Goal: Transaction & Acquisition: Purchase product/service

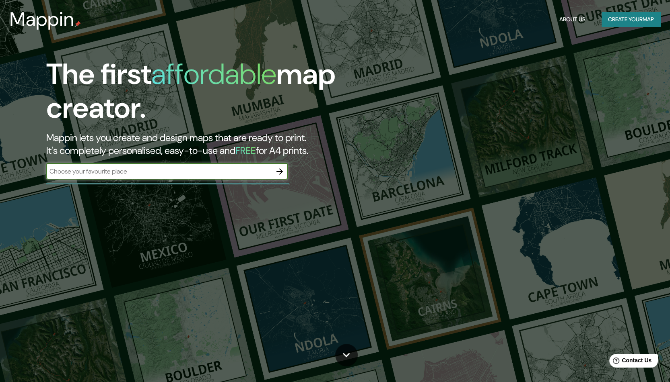
click at [633, 21] on button "Create your map" at bounding box center [630, 19] width 59 height 15
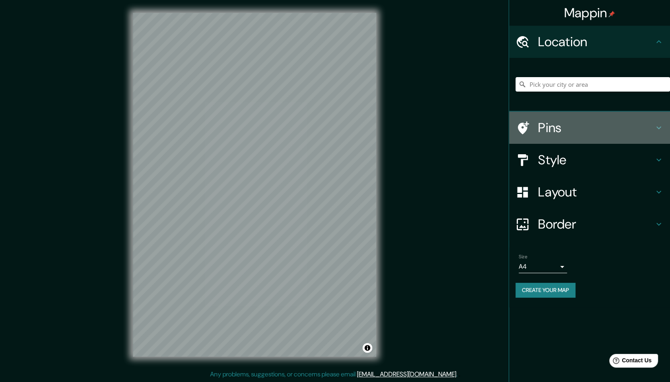
click at [606, 129] on h4 "Pins" at bounding box center [596, 128] width 116 height 16
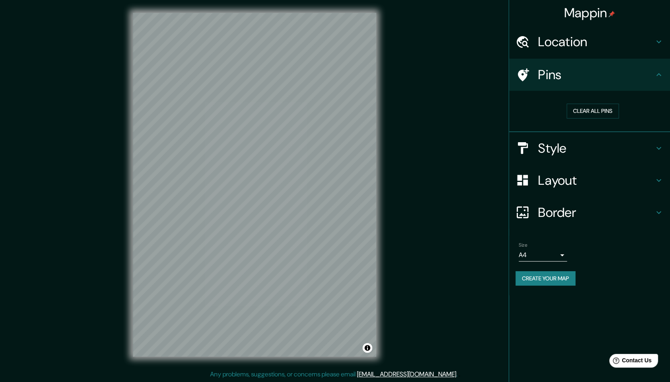
click at [603, 154] on h4 "Style" at bounding box center [596, 148] width 116 height 16
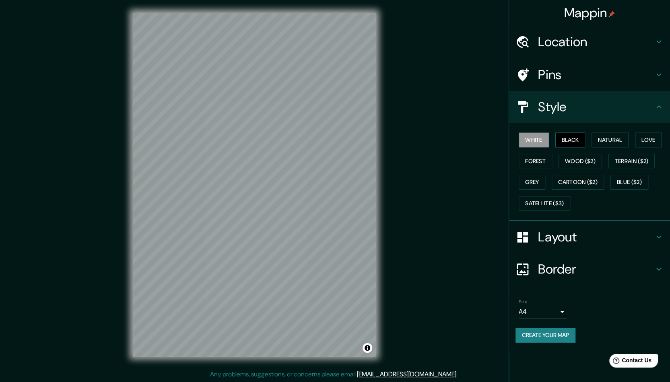
click at [578, 138] on button "Black" at bounding box center [570, 140] width 30 height 15
click at [543, 201] on button "Satellite ($3)" at bounding box center [543, 203] width 51 height 15
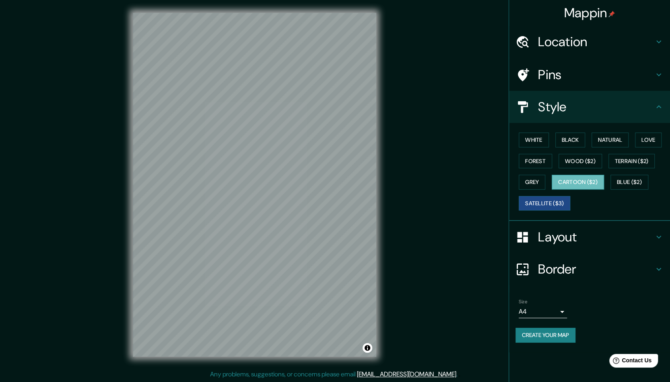
click at [580, 181] on button "Cartoon ($2)" at bounding box center [577, 182] width 52 height 15
click at [636, 180] on button "Blue ($2)" at bounding box center [629, 182] width 38 height 15
